Goal: Transaction & Acquisition: Purchase product/service

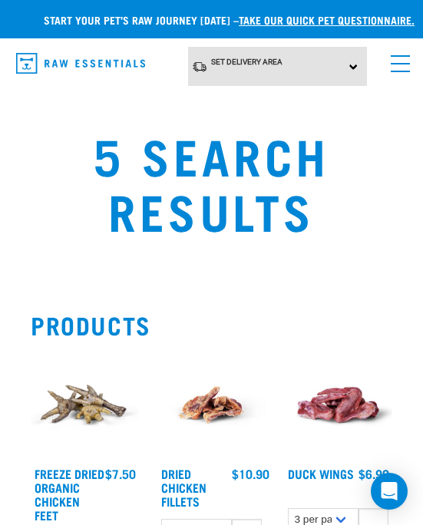
click at [401, 60] on link "menu" at bounding box center [397, 60] width 28 height 28
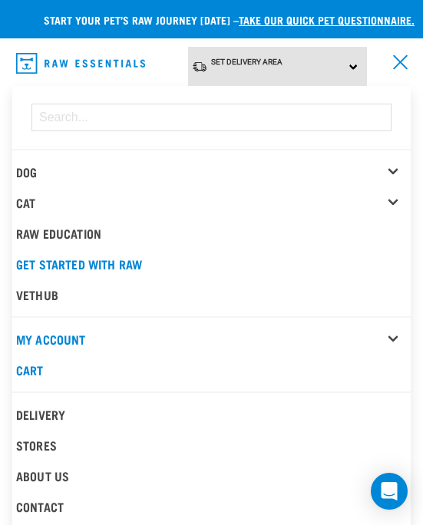
click at [22, 168] on link "Dog" at bounding box center [26, 171] width 21 height 7
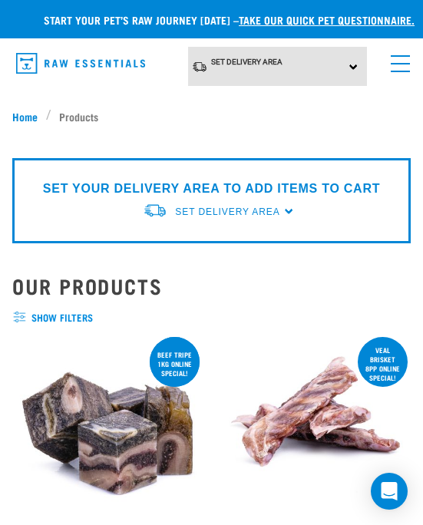
click at [390, 69] on link "menu" at bounding box center [397, 60] width 28 height 28
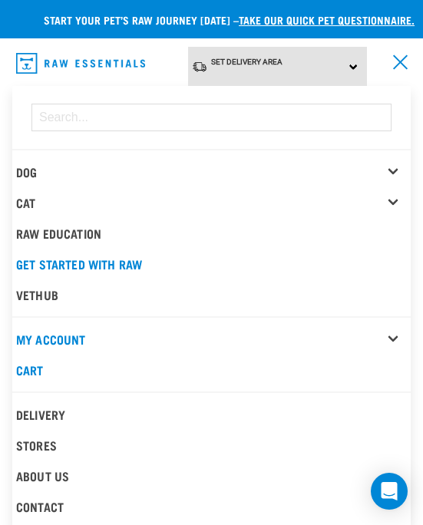
click at [391, 170] on div "Dog" at bounding box center [213, 172] width 395 height 31
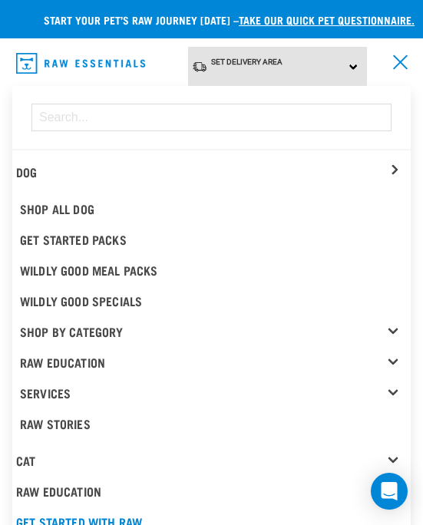
click at [392, 330] on link "Shop By Category" at bounding box center [215, 331] width 391 height 31
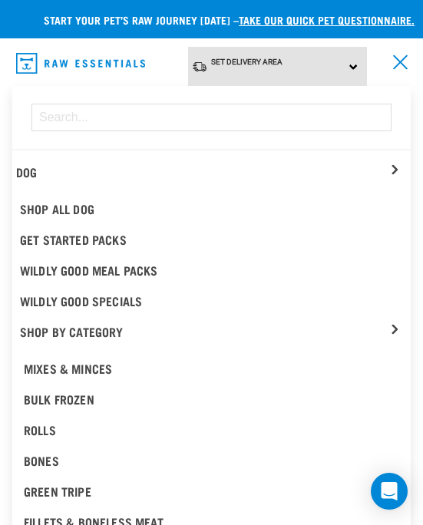
click at [65, 368] on div "Mixes & Minces" at bounding box center [211, 368] width 375 height 18
click at [38, 399] on div "Bulk Frozen" at bounding box center [211, 399] width 375 height 18
click at [47, 397] on div "Bulk Frozen" at bounding box center [211, 399] width 375 height 18
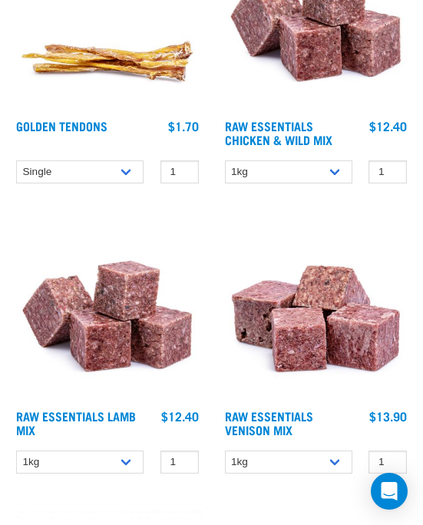
scroll to position [430, 0]
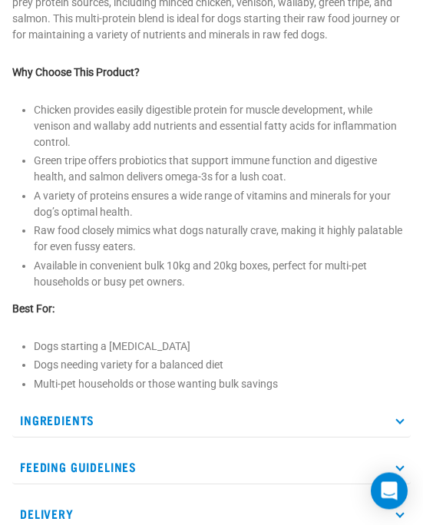
scroll to position [944, 0]
click at [38, 418] on p "Ingredients" at bounding box center [211, 420] width 398 height 35
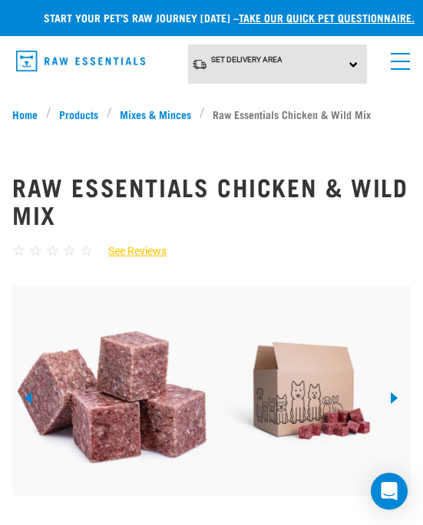
scroll to position [0, 0]
